Goal: Task Accomplishment & Management: Use online tool/utility

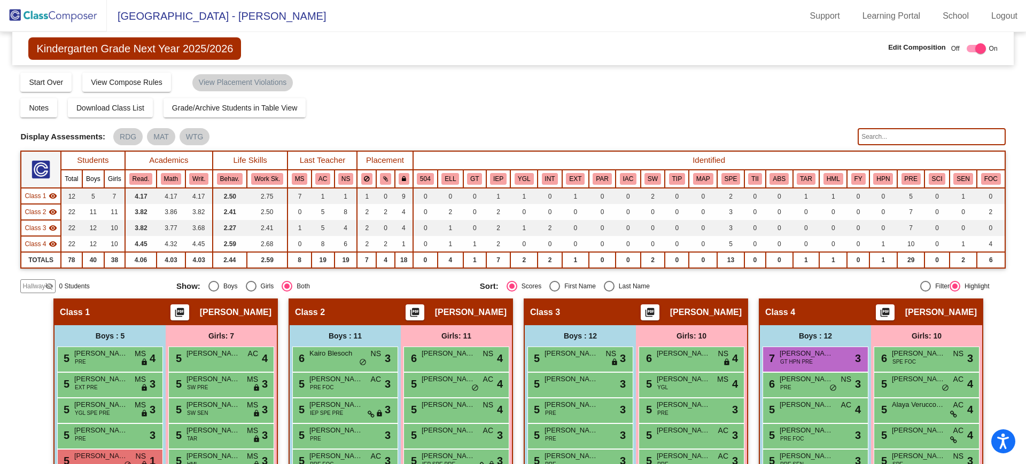
scroll to position [172, 0]
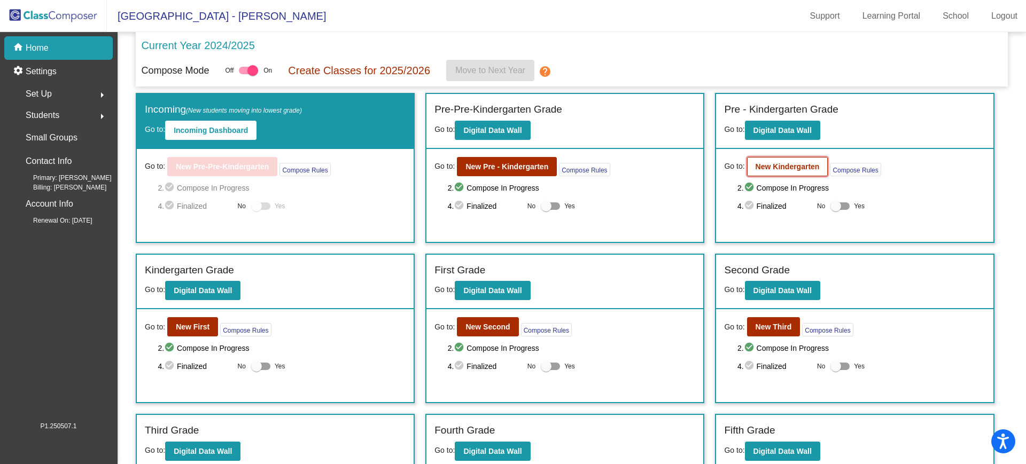
click at [791, 168] on b "New Kindergarten" at bounding box center [788, 166] width 64 height 9
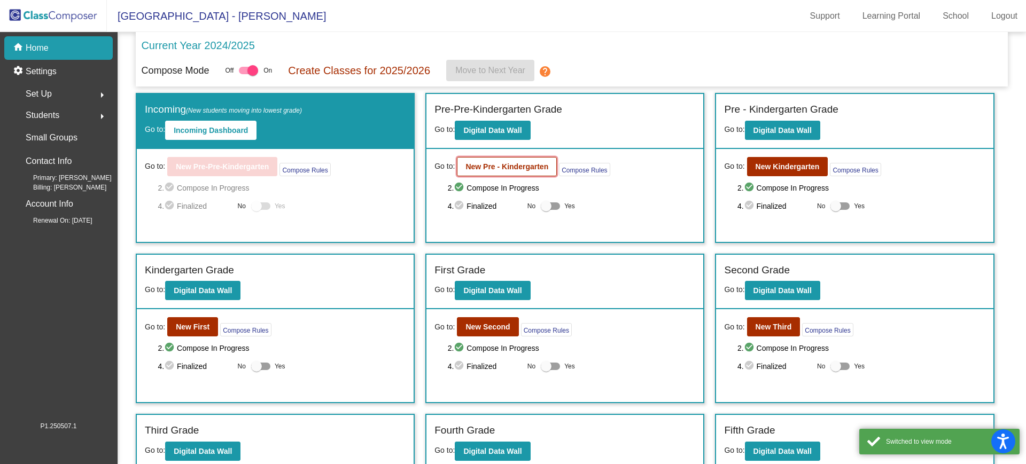
click at [488, 165] on b "New Pre - Kindergarten" at bounding box center [506, 166] width 83 height 9
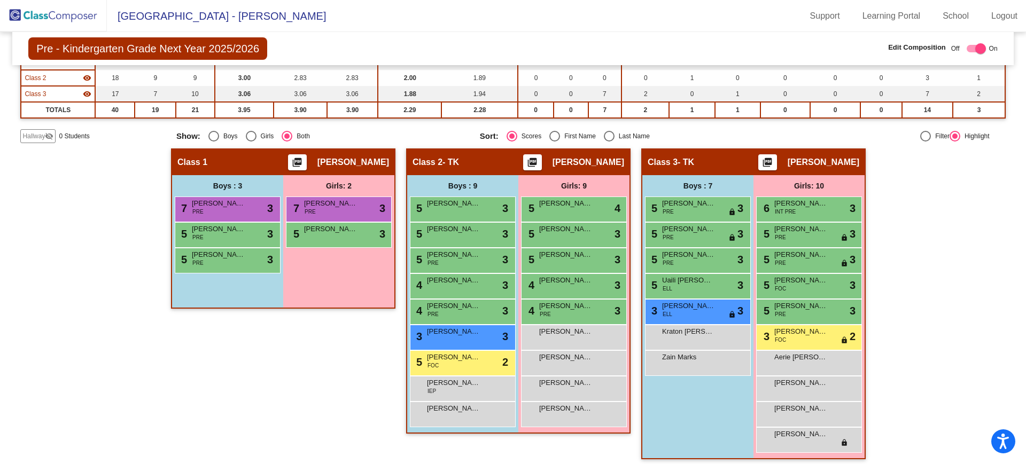
scroll to position [140, 0]
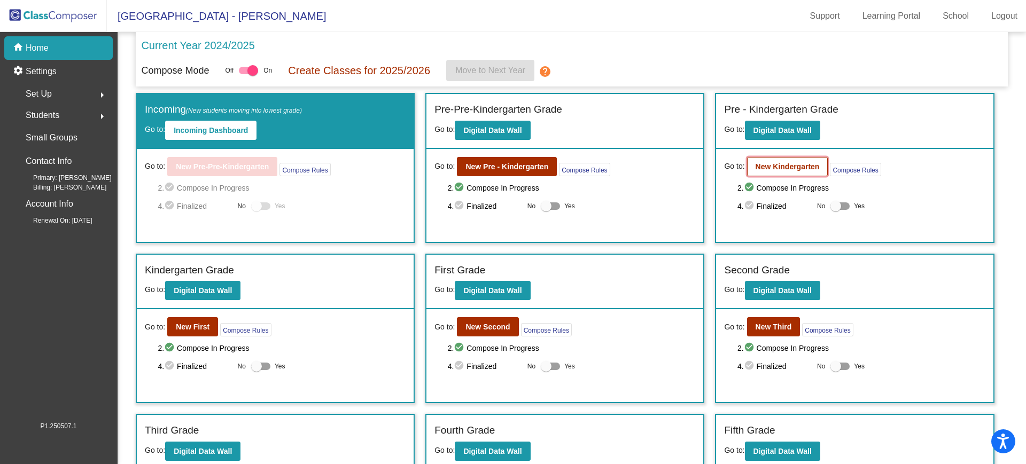
click at [782, 166] on b "New Kindergarten" at bounding box center [788, 166] width 64 height 9
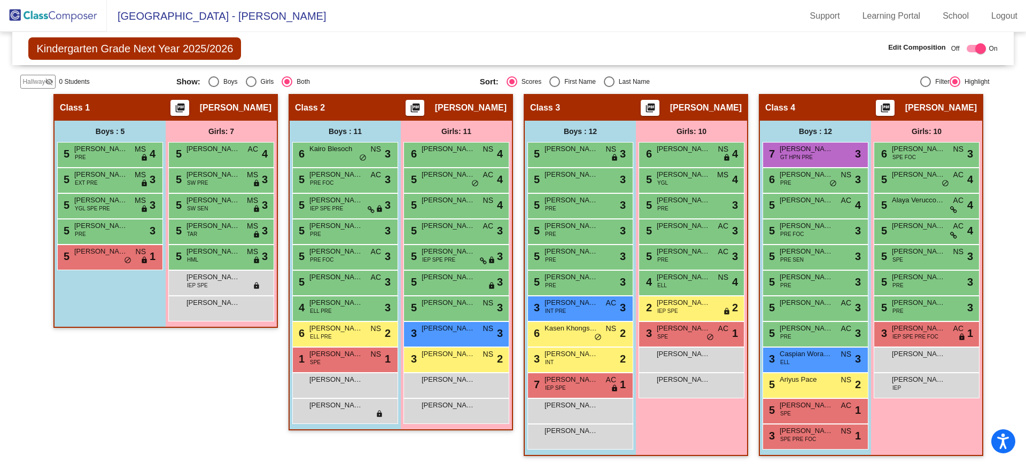
scroll to position [207, 0]
